Goal: Find specific page/section: Find specific page/section

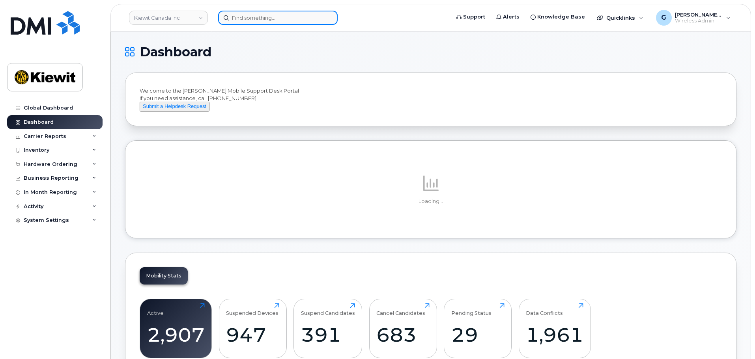
click at [248, 13] on input at bounding box center [278, 18] width 120 height 14
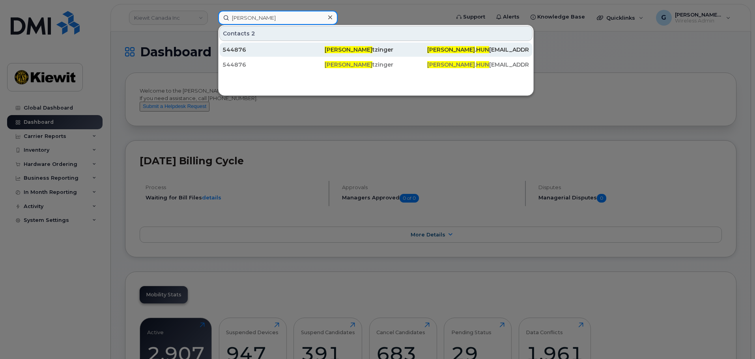
type input "[PERSON_NAME]"
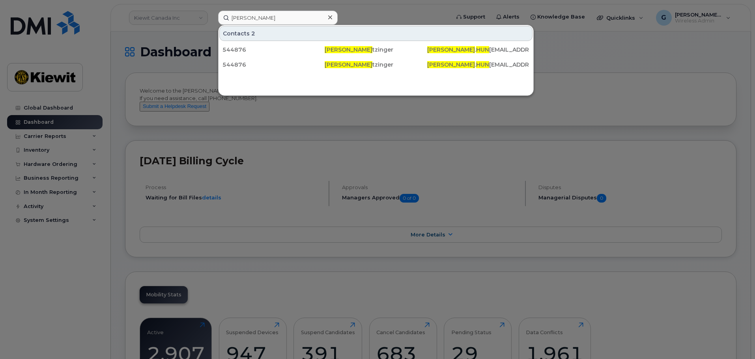
drag, startPoint x: 360, startPoint y: 51, endPoint x: 387, endPoint y: 86, distance: 43.6
click at [360, 51] on span "[PERSON_NAME]" at bounding box center [349, 49] width 48 height 7
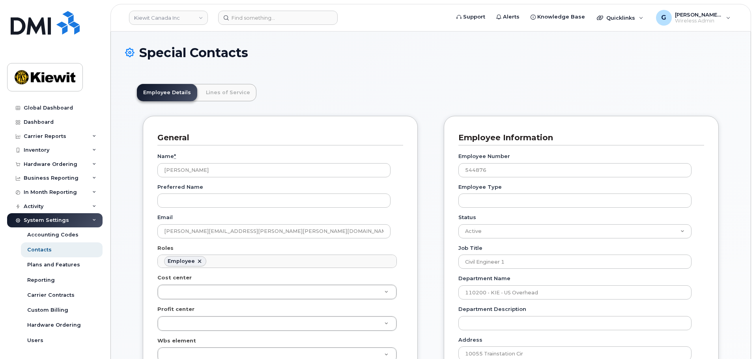
scroll to position [23, 0]
click at [230, 99] on link "Lines of Service" at bounding box center [228, 92] width 57 height 17
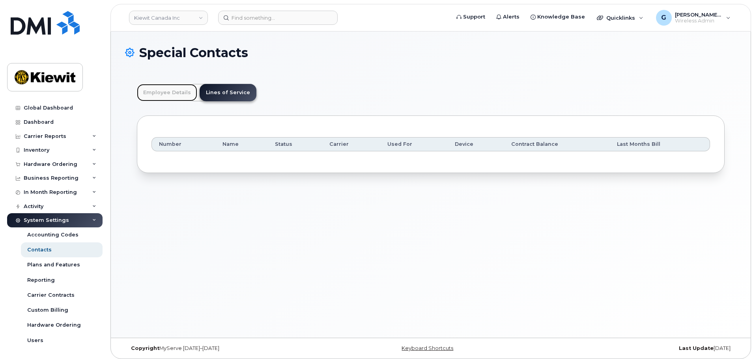
click at [168, 88] on link "Employee Details" at bounding box center [167, 92] width 60 height 17
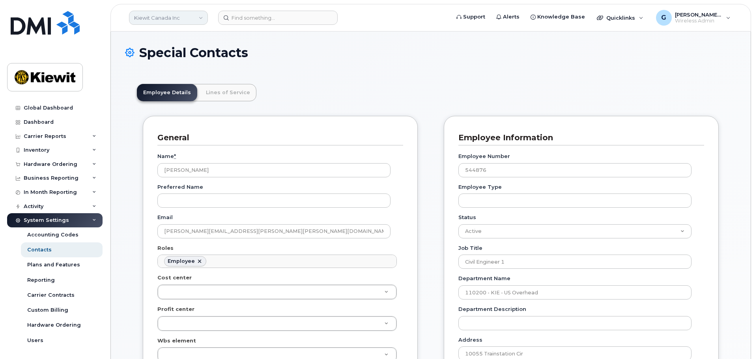
click at [176, 17] on link "Kiewit Canada Inc" at bounding box center [168, 18] width 79 height 14
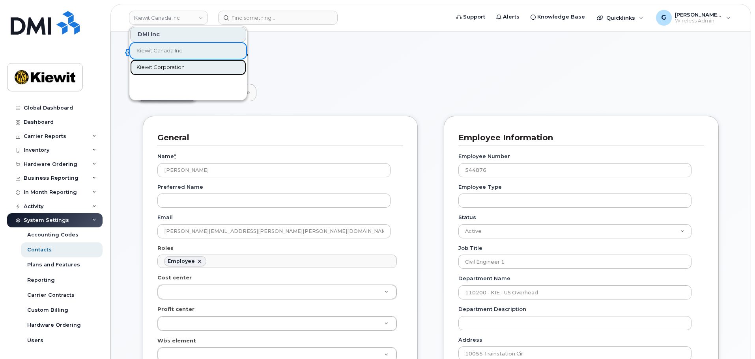
click at [173, 67] on span "Kiewit Corporation" at bounding box center [160, 68] width 48 height 8
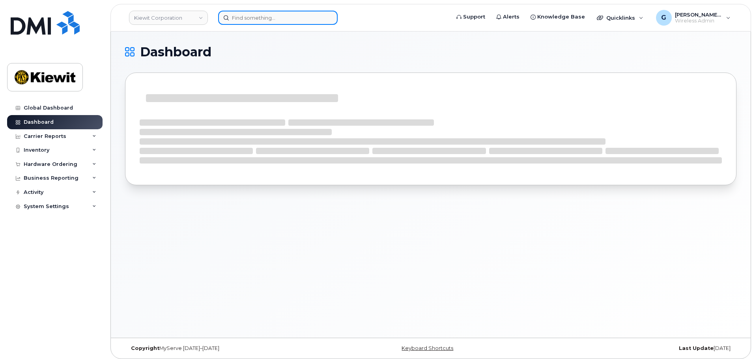
click at [250, 19] on input at bounding box center [278, 18] width 120 height 14
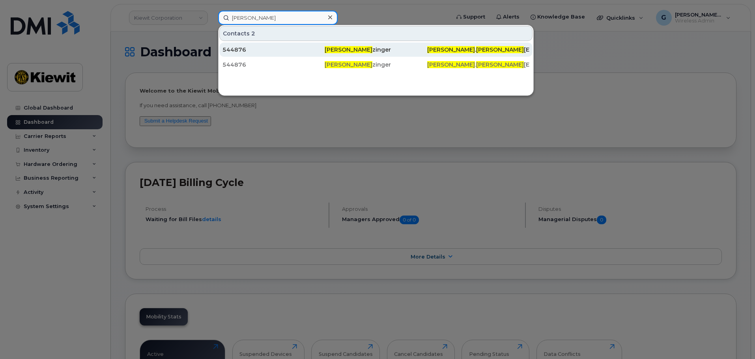
type input "alexander hunt"
click at [292, 47] on div "544876" at bounding box center [273, 50] width 102 height 8
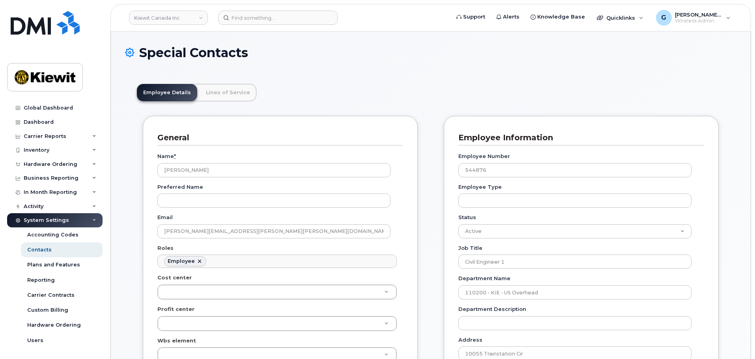
scroll to position [23, 0]
